Goal: Task Accomplishment & Management: Use online tool/utility

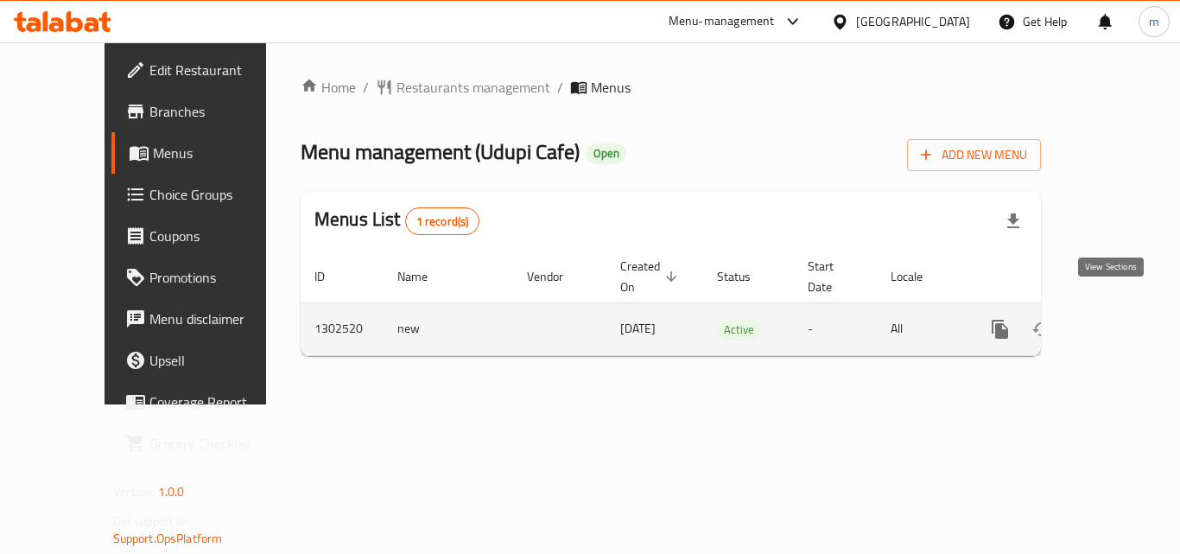
click at [1117, 319] on icon "enhanced table" at bounding box center [1124, 329] width 21 height 21
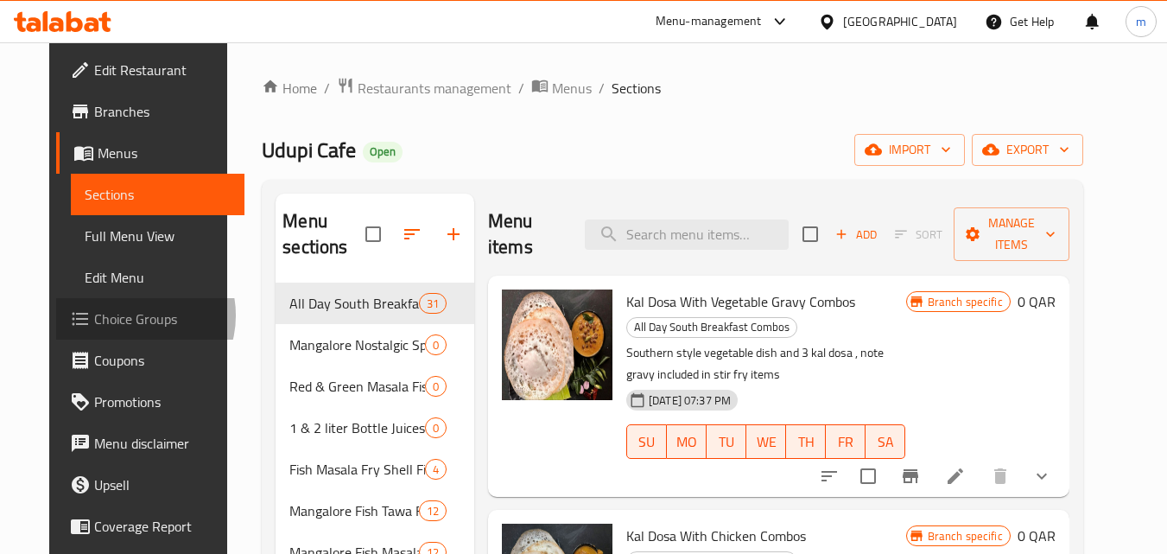
click at [94, 315] on span "Choice Groups" at bounding box center [162, 318] width 137 height 21
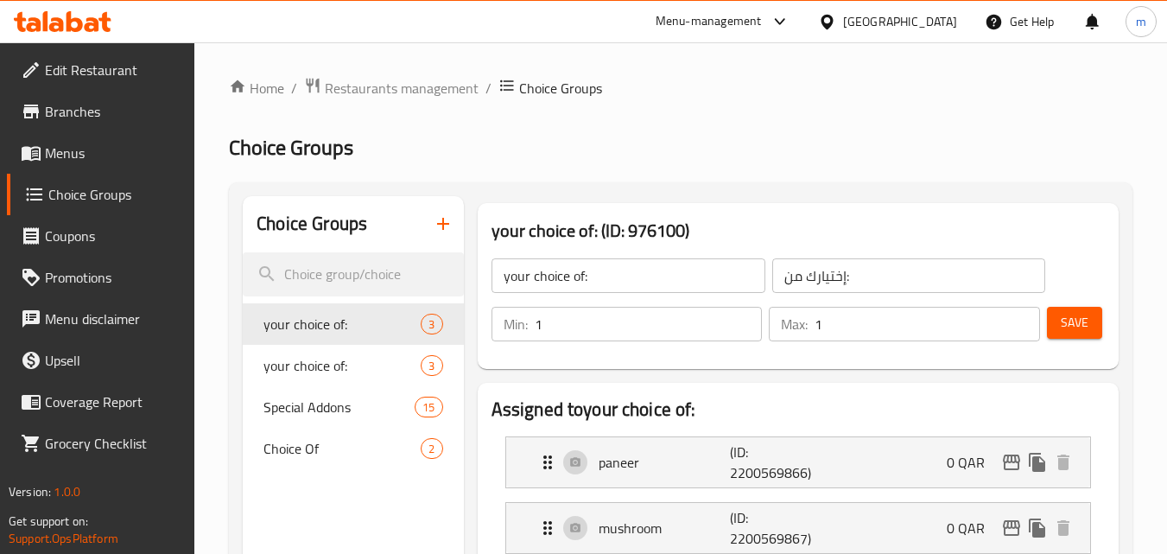
click at [302, 400] on span "Special Addons" at bounding box center [338, 407] width 151 height 21
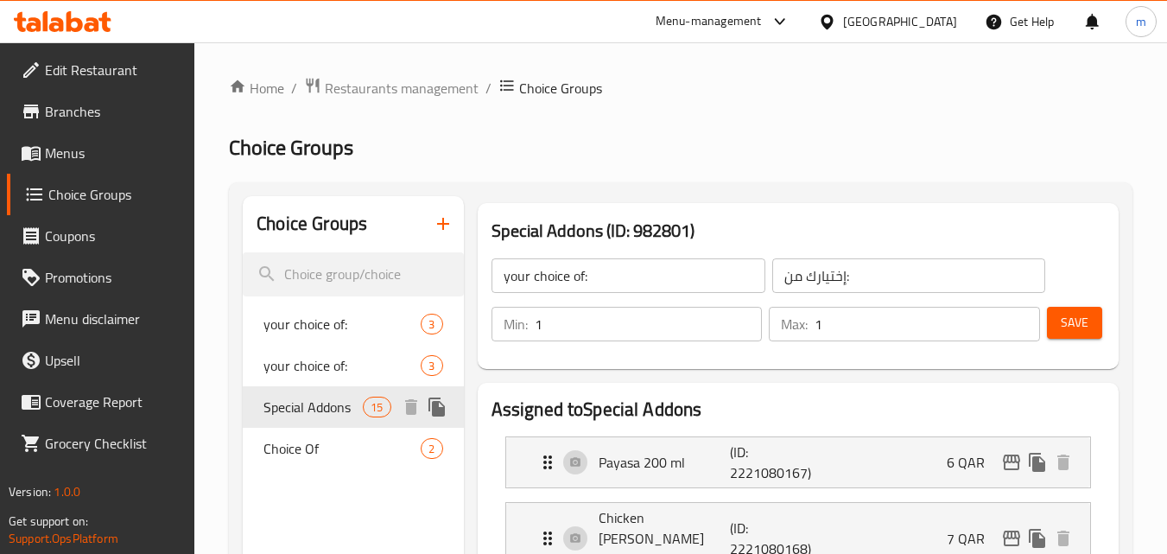
type input "Special Addons"
type input "إضافات خاصة"
type input "0"
type input "11"
click at [401, 95] on span "Restaurants management" at bounding box center [402, 88] width 154 height 21
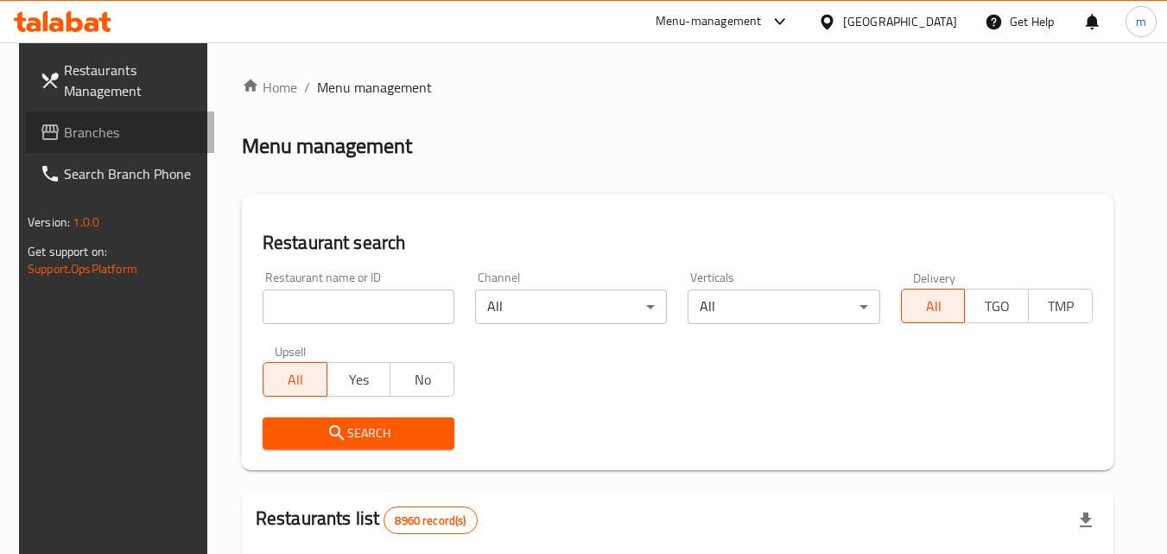
click at [87, 147] on link "Branches" at bounding box center [120, 131] width 188 height 41
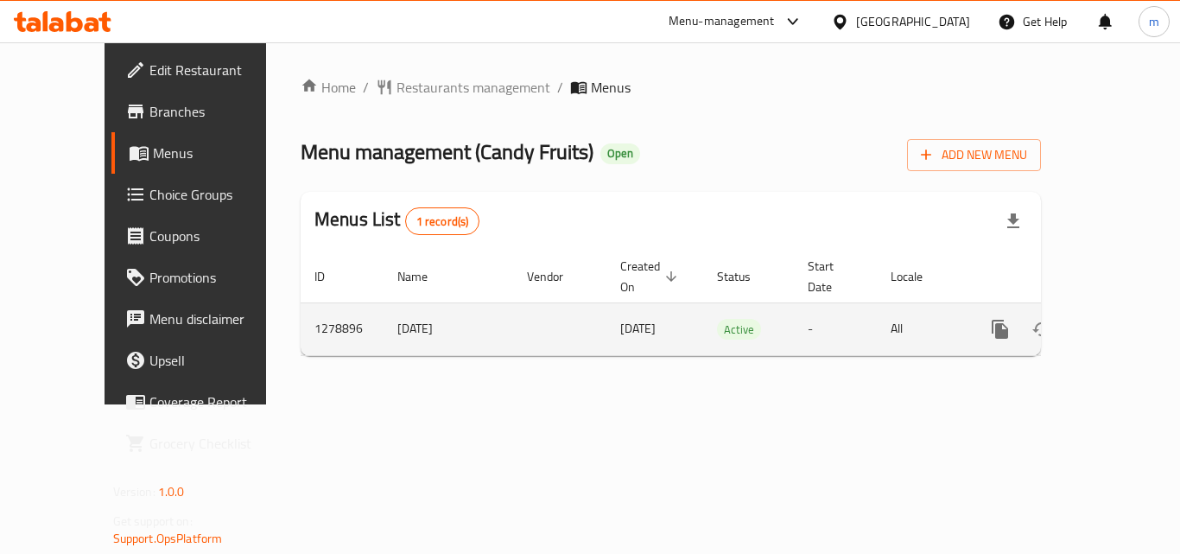
click at [1114, 319] on icon "enhanced table" at bounding box center [1124, 329] width 21 height 21
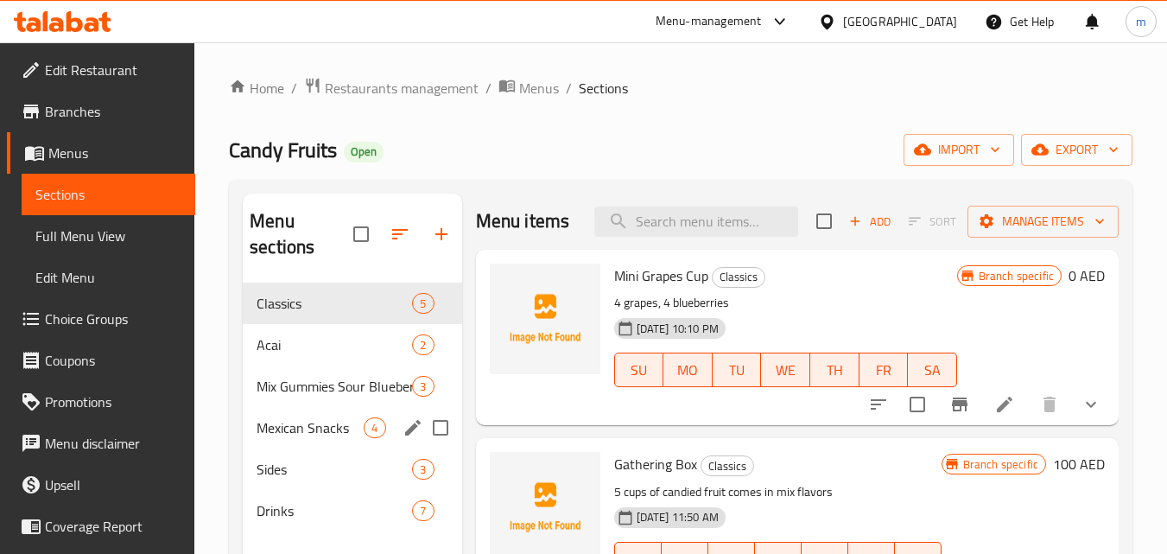
scroll to position [86, 0]
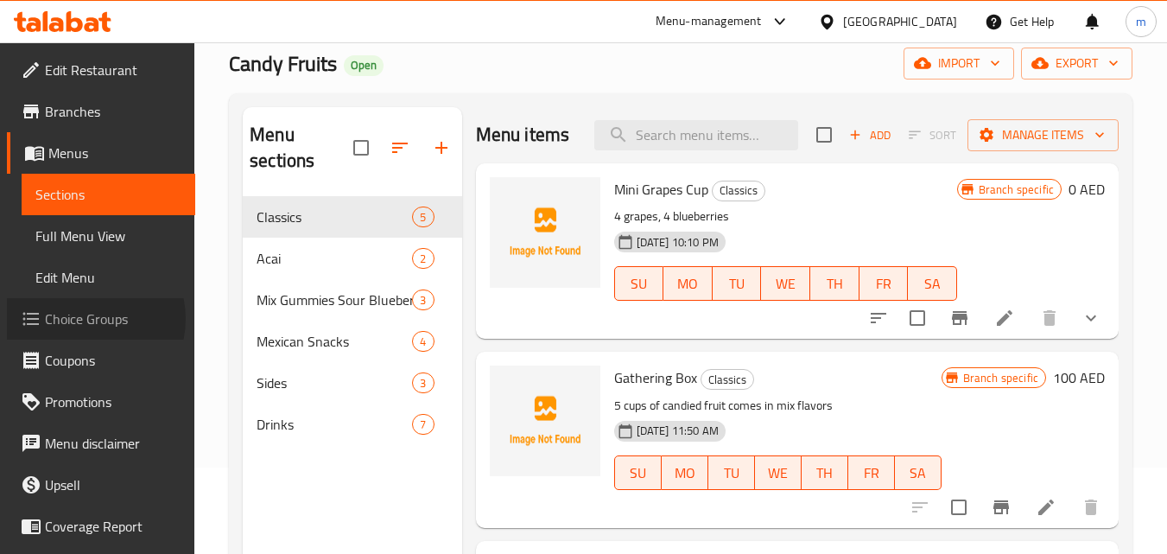
click at [89, 319] on span "Choice Groups" at bounding box center [113, 318] width 137 height 21
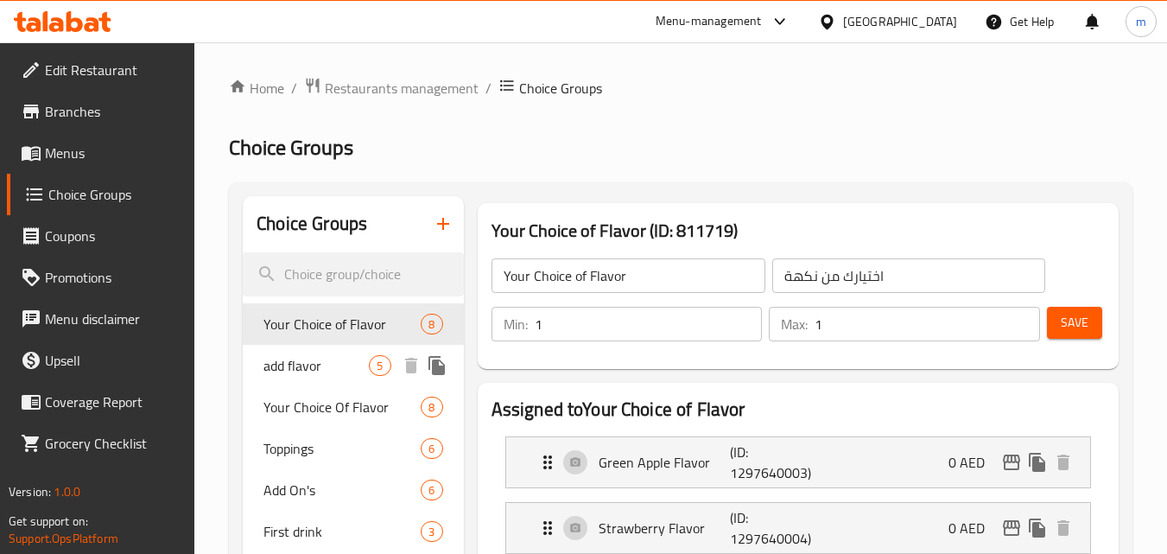
click at [311, 375] on span "add flavor" at bounding box center [315, 365] width 105 height 21
type input "add flavor"
type input "إضافة نكهة"
type input "2"
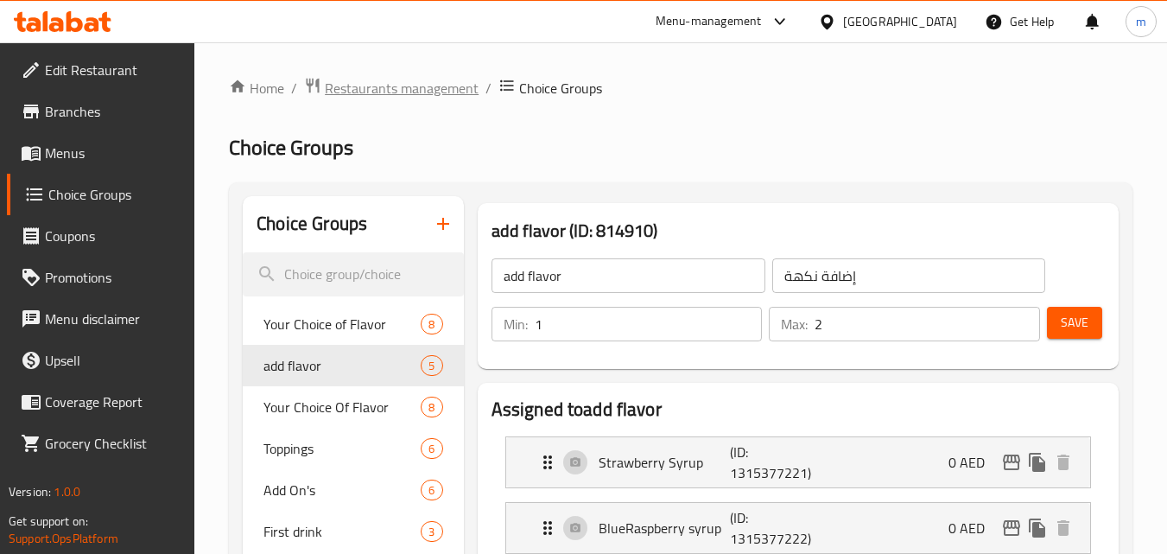
click at [407, 96] on span "Restaurants management" at bounding box center [402, 88] width 154 height 21
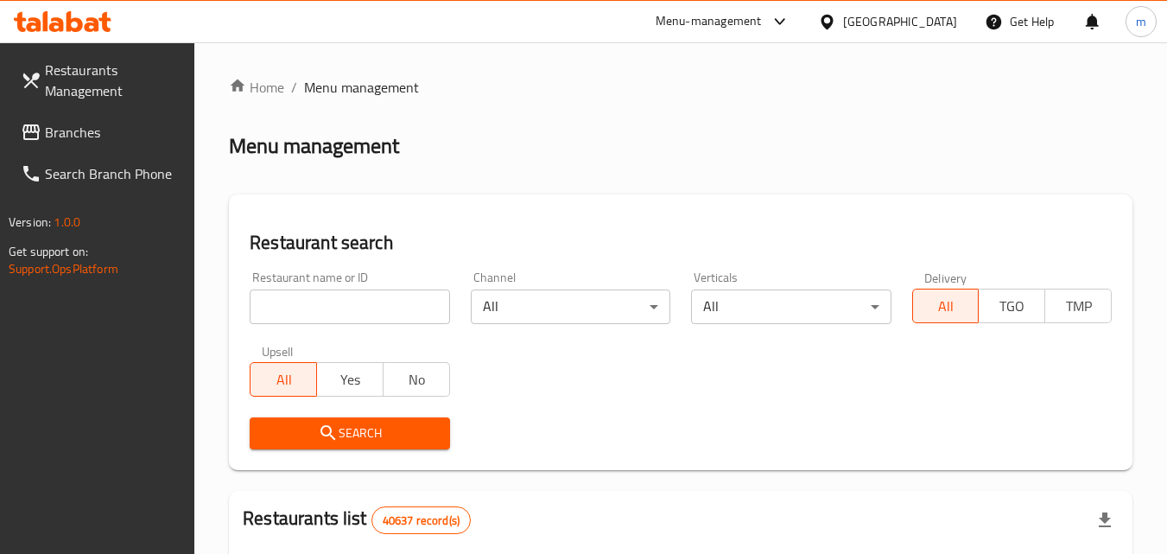
click at [82, 141] on span "Branches" at bounding box center [113, 132] width 137 height 21
